Goal: Information Seeking & Learning: Learn about a topic

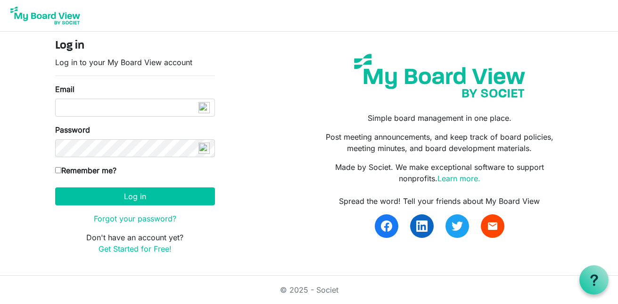
type input "[EMAIL_ADDRESS][DOMAIN_NAME]"
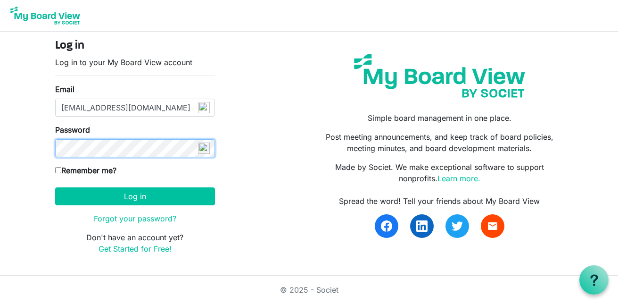
click at [55, 187] on button "Log in" at bounding box center [135, 196] width 160 height 18
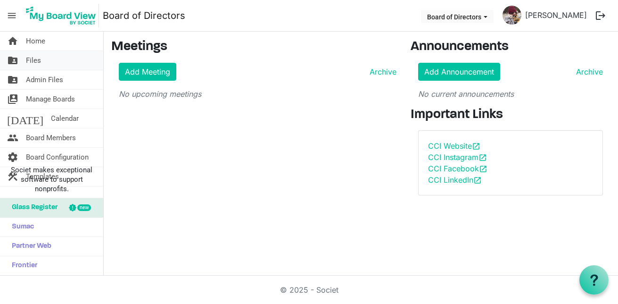
click at [45, 66] on link "folder_shared Files" at bounding box center [51, 60] width 103 height 19
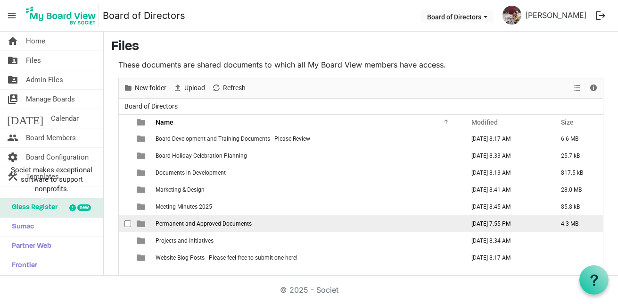
click at [183, 224] on span "Permanent and Approved Documents" at bounding box center [204, 223] width 96 height 7
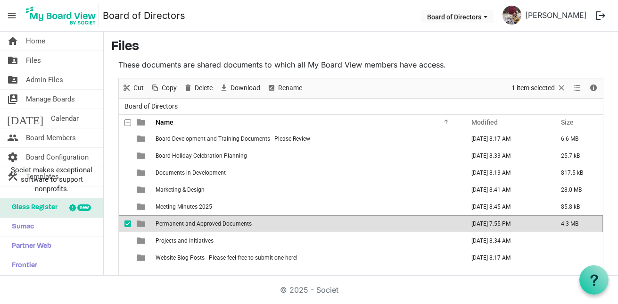
click at [184, 223] on span "Permanent and Approved Documents" at bounding box center [204, 223] width 96 height 7
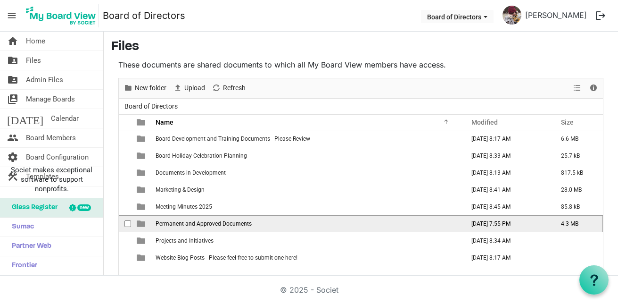
click at [184, 223] on span "Permanent and Approved Documents" at bounding box center [204, 223] width 96 height 7
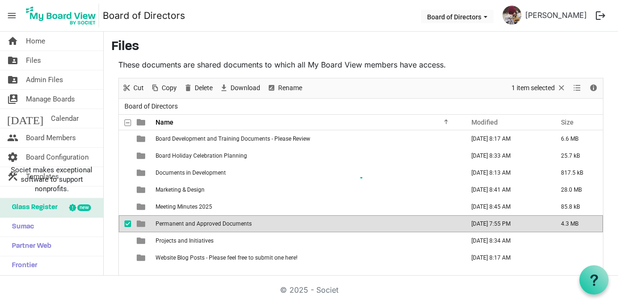
scroll to position [14, 0]
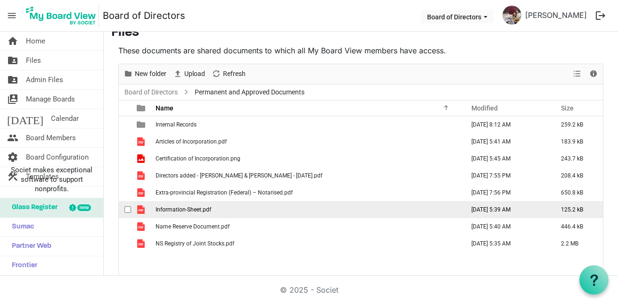
click at [218, 208] on td "Information-Sheet.pdf" at bounding box center [307, 209] width 309 height 17
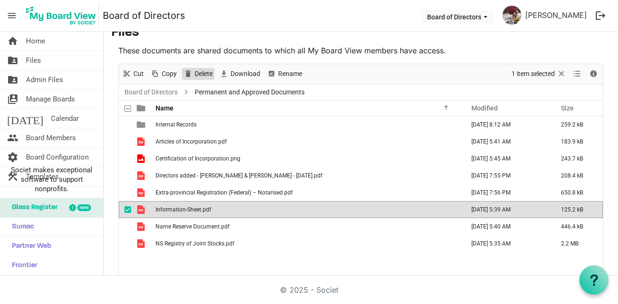
click at [195, 73] on span "Delete" at bounding box center [204, 74] width 20 height 12
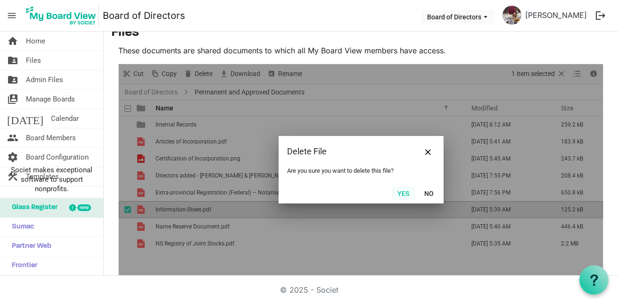
click at [393, 190] on button "Yes" at bounding box center [403, 192] width 24 height 13
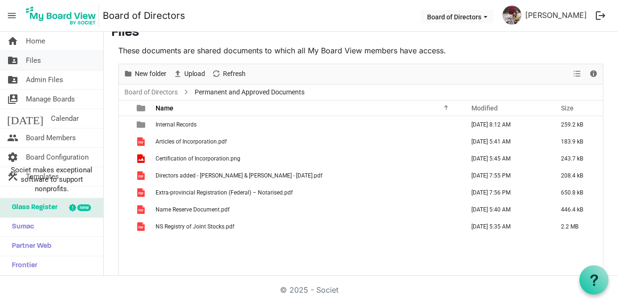
click at [45, 62] on link "folder_shared Files" at bounding box center [51, 60] width 103 height 19
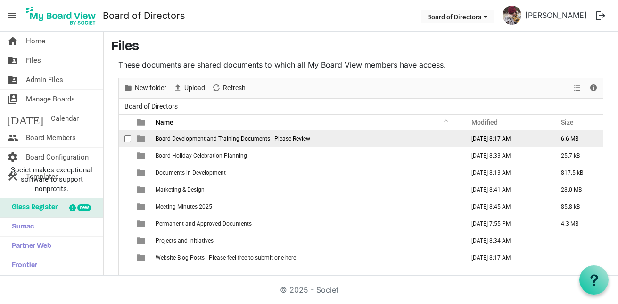
click at [264, 138] on span "Board Development and Training Documents - Please Review" at bounding box center [233, 138] width 155 height 7
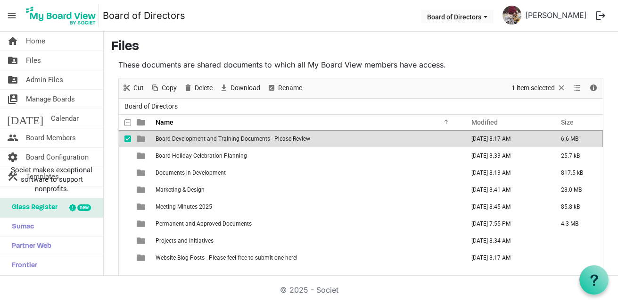
click at [264, 138] on span "Board Development and Training Documents - Please Review" at bounding box center [233, 138] width 155 height 7
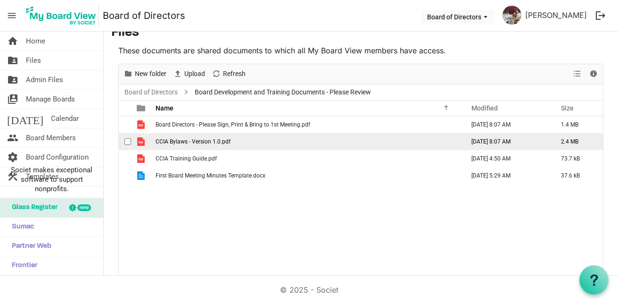
click at [227, 141] on span "CCIA Bylaws - Version 1.0.pdf" at bounding box center [193, 141] width 75 height 7
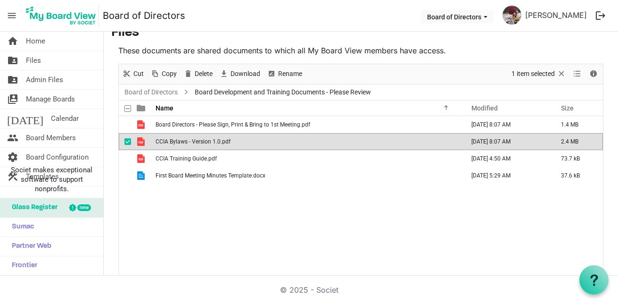
click at [227, 141] on span "CCIA Bylaws - Version 1.0.pdf" at bounding box center [193, 141] width 75 height 7
click at [342, 139] on td "CCIA Bylaws - Version 1.0.pdf" at bounding box center [307, 141] width 309 height 17
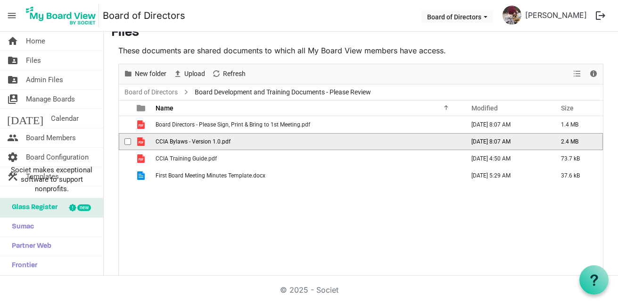
click at [342, 139] on td "CCIA Bylaws - Version 1.0.pdf" at bounding box center [307, 141] width 309 height 17
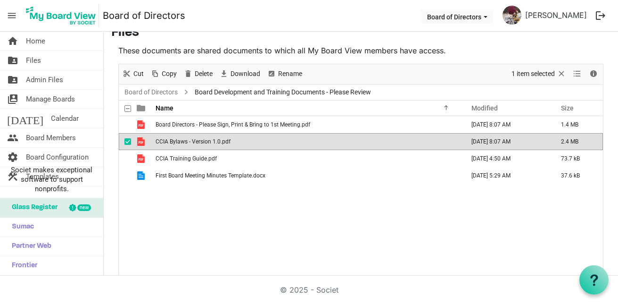
click at [240, 141] on td "CCIA Bylaws - Version 1.0.pdf" at bounding box center [307, 141] width 309 height 17
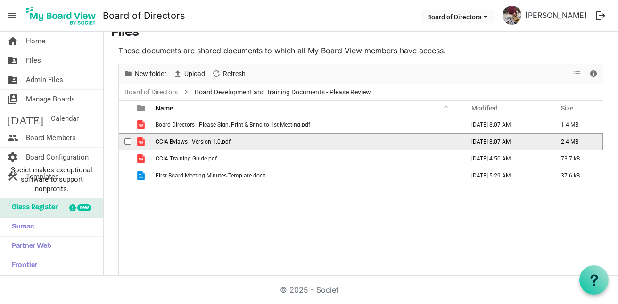
click at [240, 141] on td "CCIA Bylaws - Version 1.0.pdf" at bounding box center [307, 141] width 309 height 17
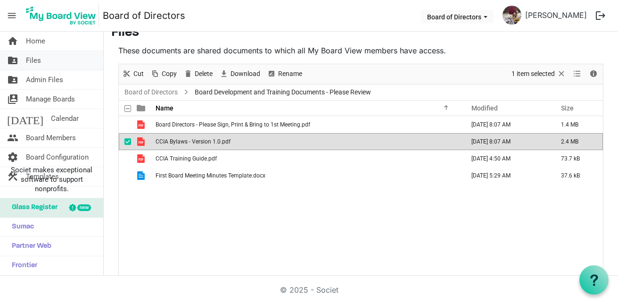
click at [34, 58] on span "Files" at bounding box center [33, 60] width 15 height 19
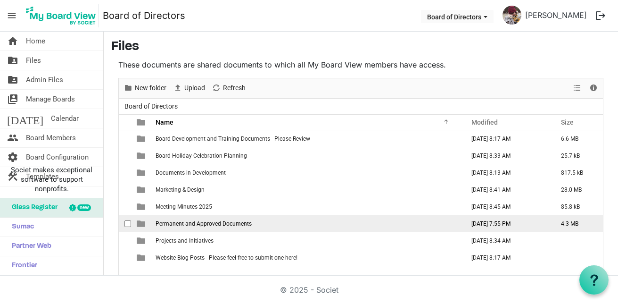
click at [177, 222] on span "Permanent and Approved Documents" at bounding box center [204, 223] width 96 height 7
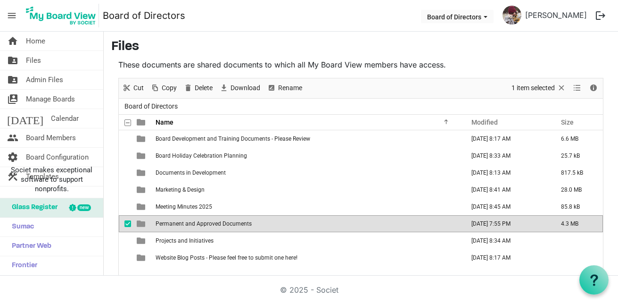
click at [177, 222] on span "Permanent and Approved Documents" at bounding box center [204, 223] width 96 height 7
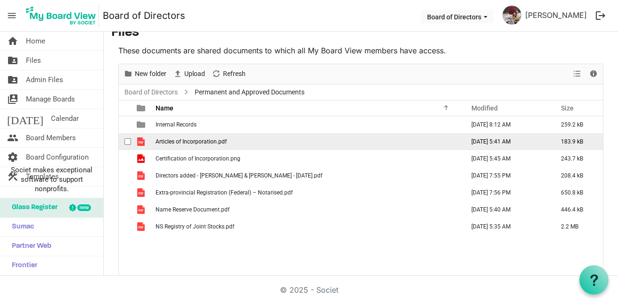
click at [229, 141] on td "Articles of Incorporation.pdf" at bounding box center [307, 141] width 309 height 17
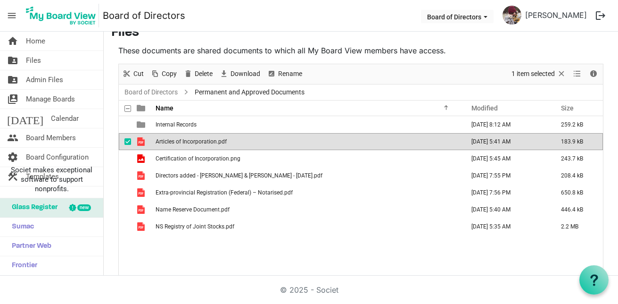
click at [229, 141] on td "Articles of Incorporation.pdf" at bounding box center [307, 141] width 309 height 17
